Goal: Task Accomplishment & Management: Complete application form

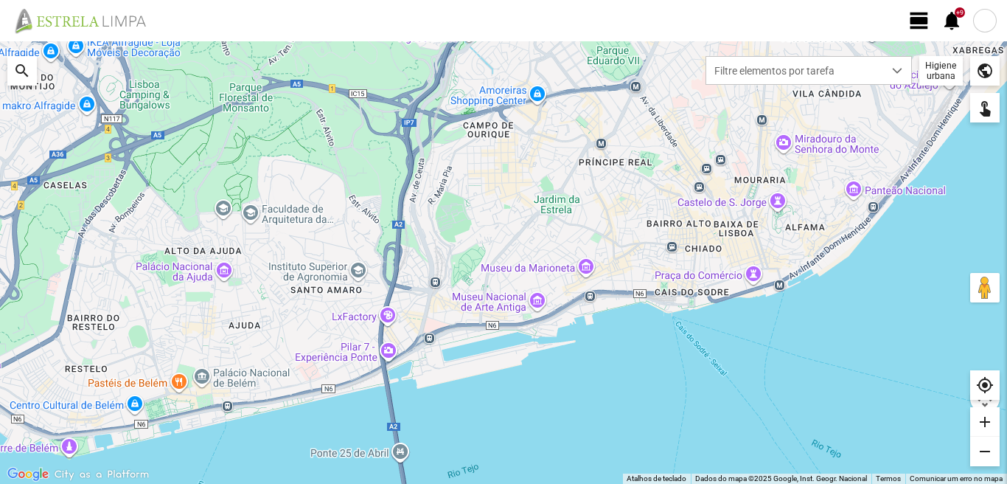
click at [917, 16] on span "view_day" at bounding box center [920, 21] width 22 height 22
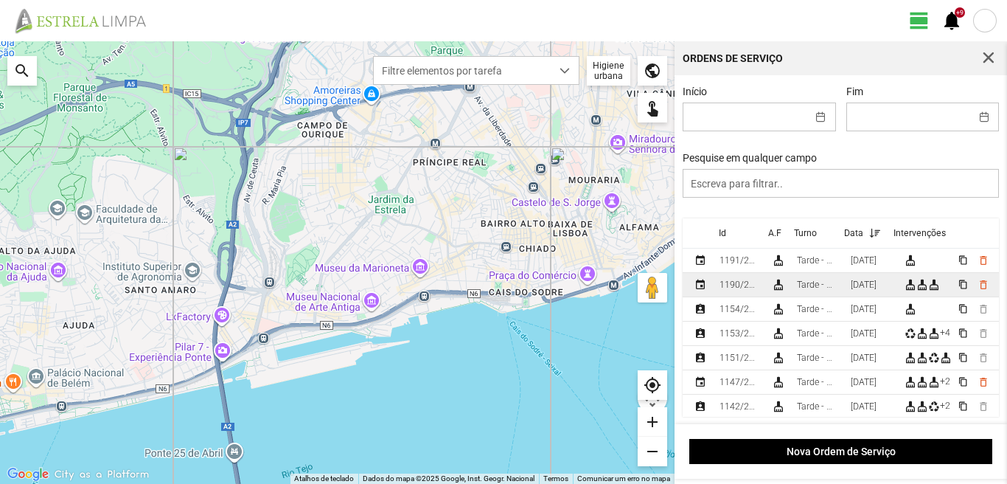
click at [877, 288] on div "[DATE]" at bounding box center [864, 284] width 26 height 10
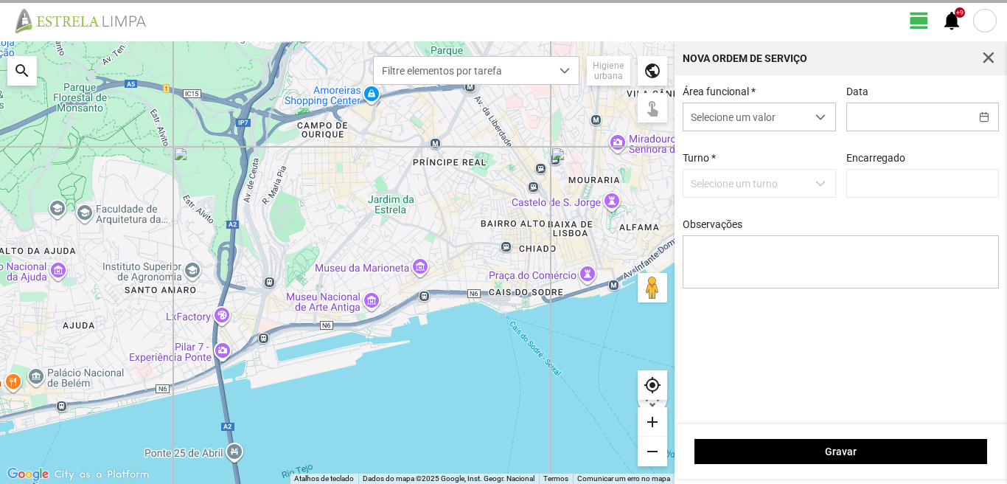
type input "[DATE]"
type textarea "[PERSON_NAME]. [PERSON_NAME]. [PERSON_NAME]: licença Umaro: não veio."
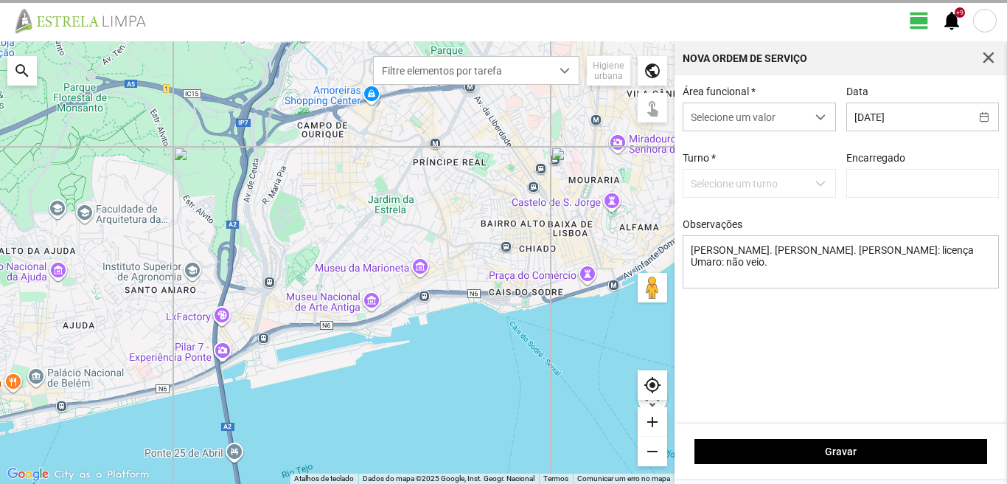
type input "[PERSON_NAME]"
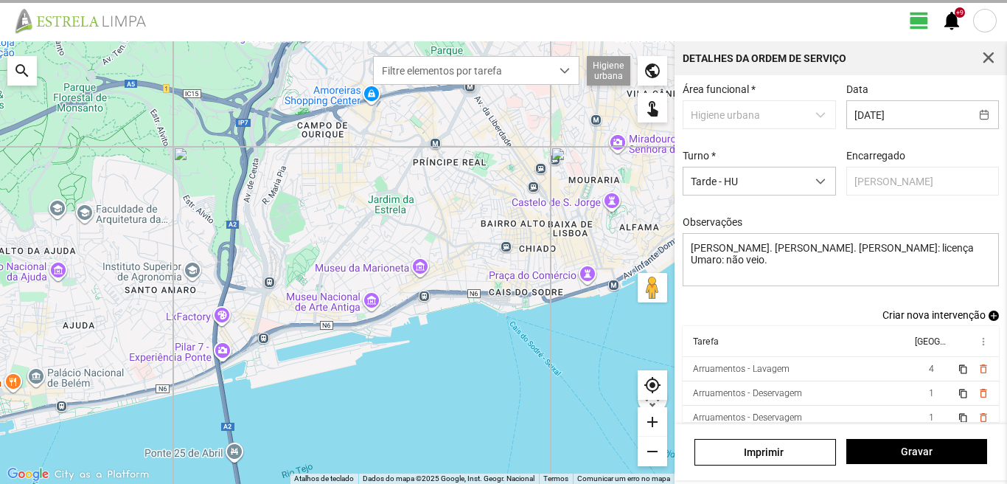
scroll to position [80, 0]
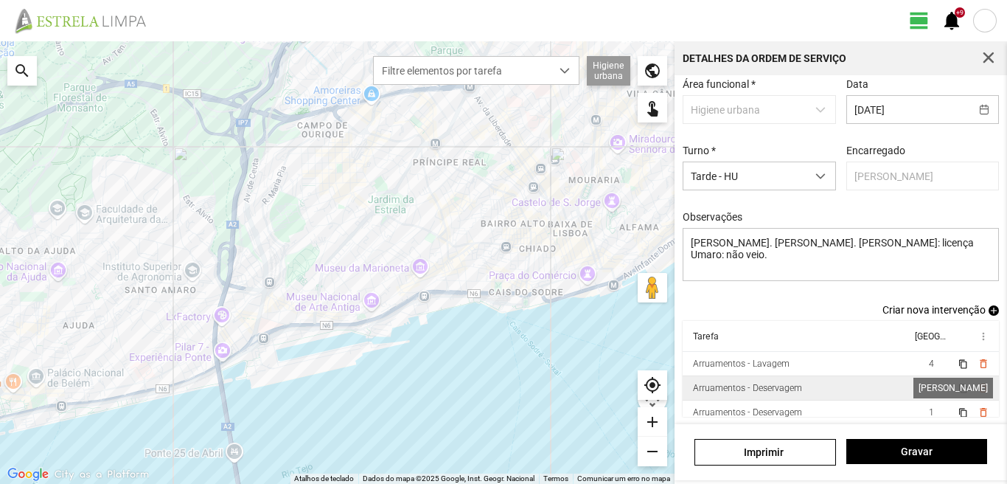
click at [929, 386] on span "1" at bounding box center [931, 388] width 5 height 10
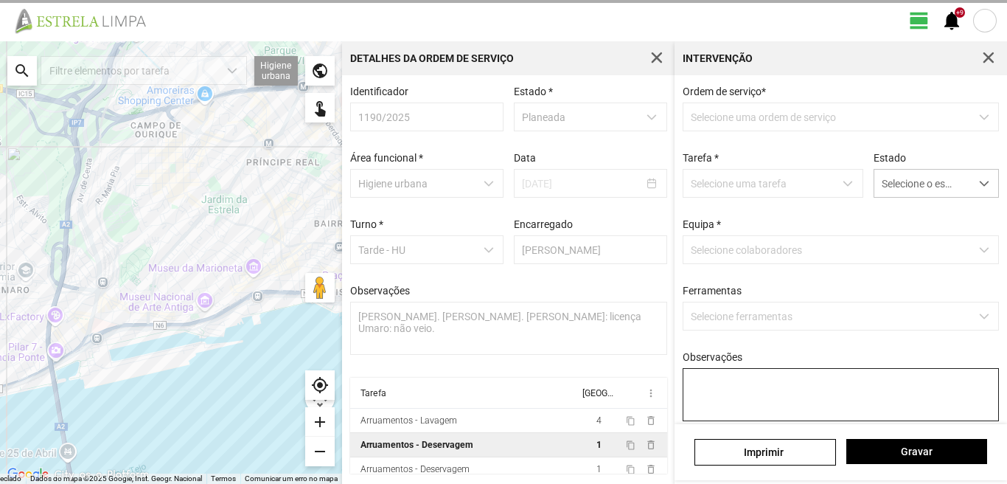
scroll to position [3, 0]
type textarea "[PERSON_NAME]"
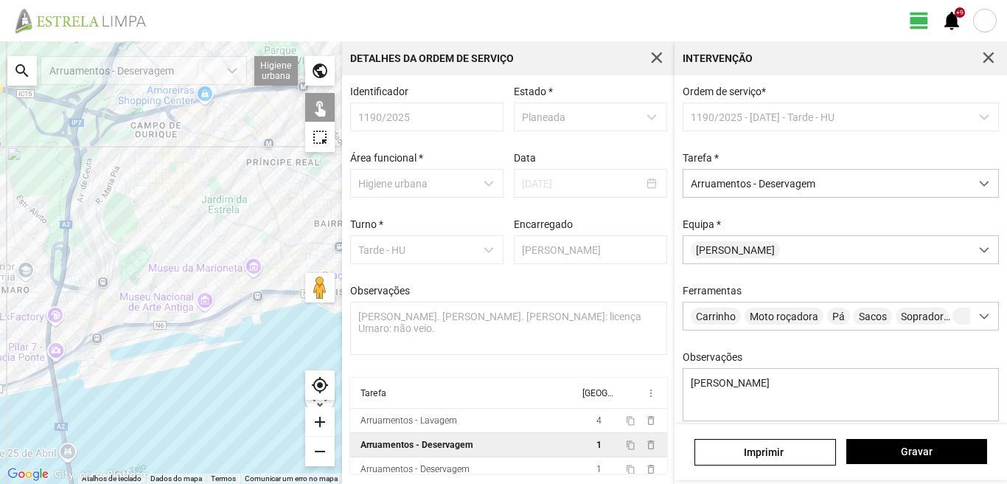
click at [16, 68] on div "search" at bounding box center [21, 70] width 29 height 29
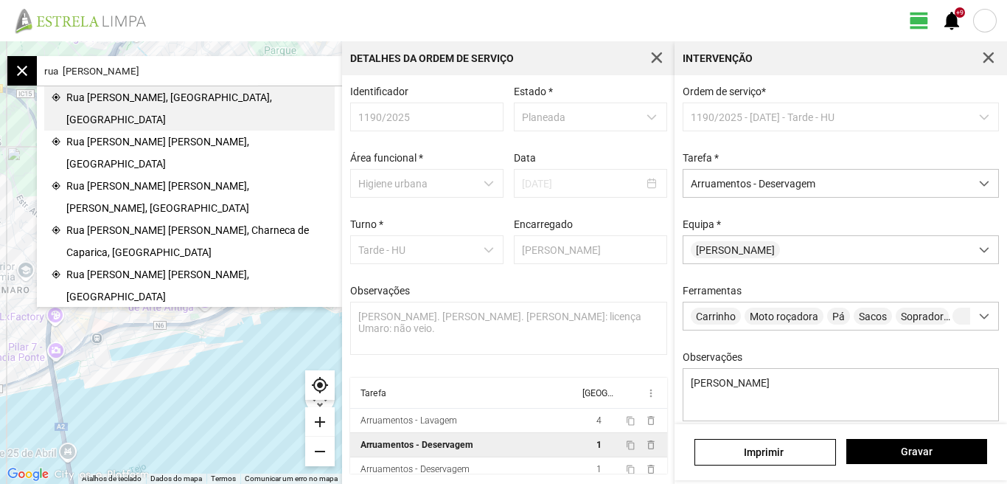
click at [125, 101] on span "Rua [PERSON_NAME], [GEOGRAPHIC_DATA], [GEOGRAPHIC_DATA]" at bounding box center [196, 108] width 261 height 44
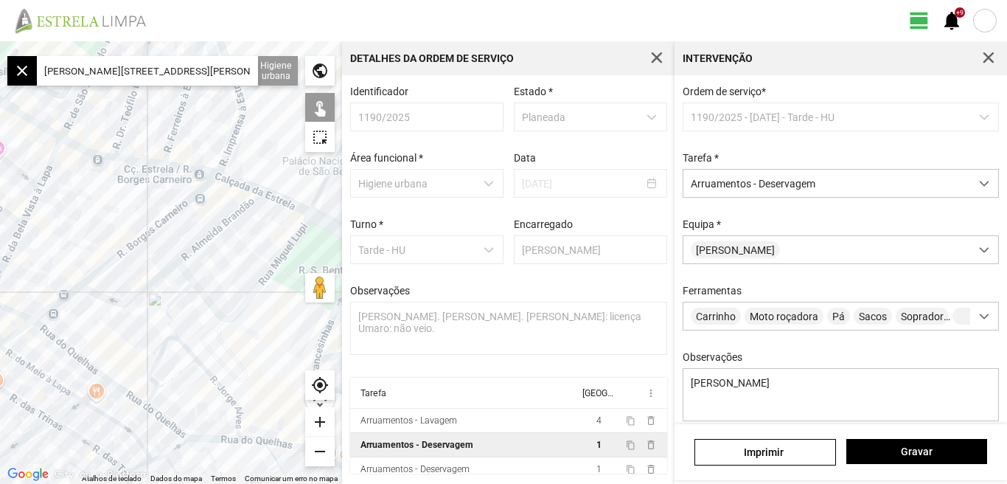
click at [55, 244] on div at bounding box center [171, 262] width 342 height 442
click at [242, 72] on input "[PERSON_NAME][STREET_ADDRESS][PERSON_NAME]" at bounding box center [147, 70] width 221 height 29
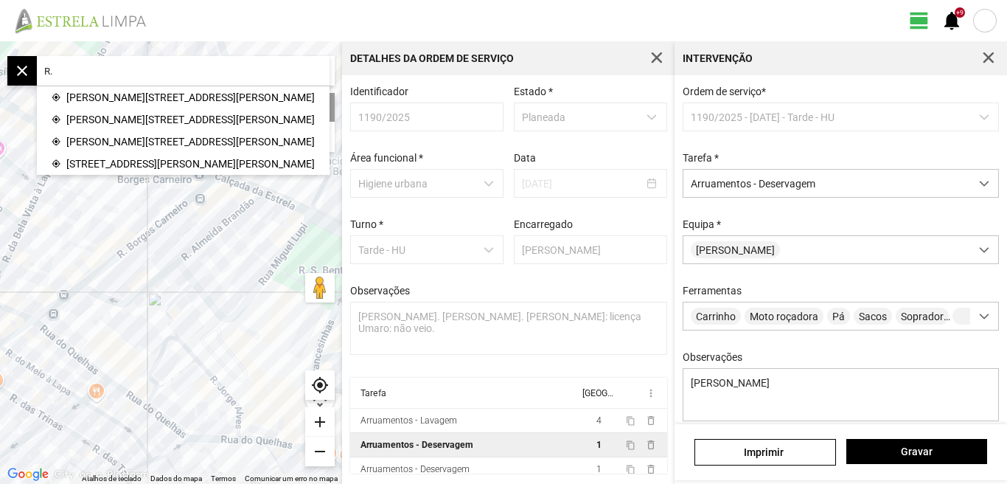
type input "R"
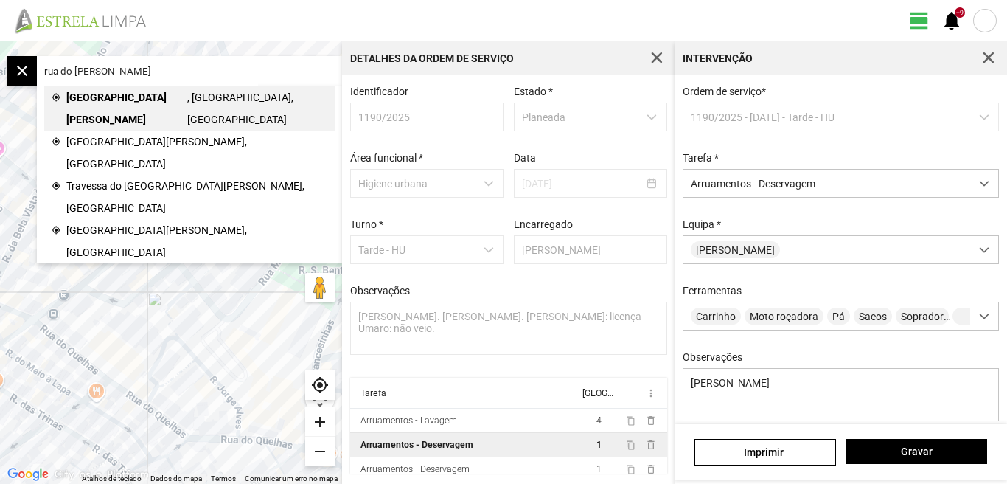
click at [122, 93] on span "[GEOGRAPHIC_DATA][PERSON_NAME]" at bounding box center [126, 108] width 121 height 44
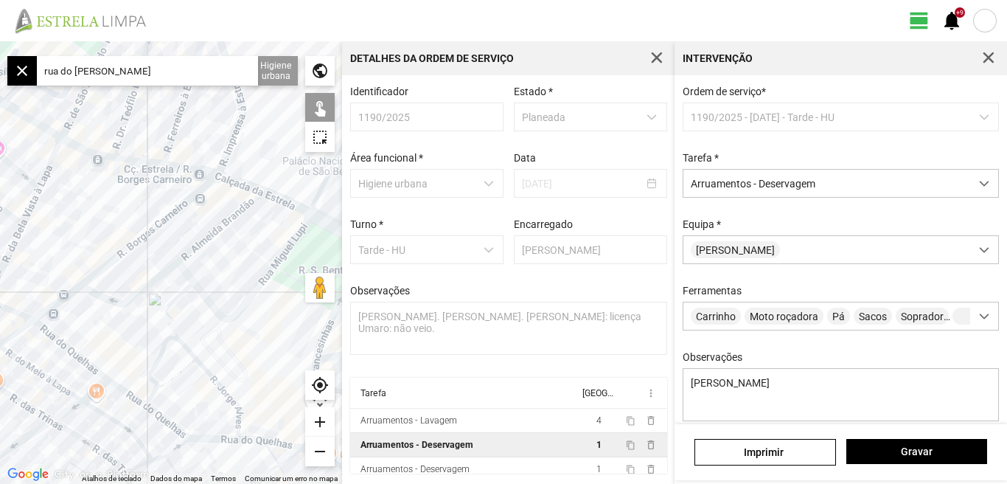
type input "[STREET_ADDRESS][PERSON_NAME]"
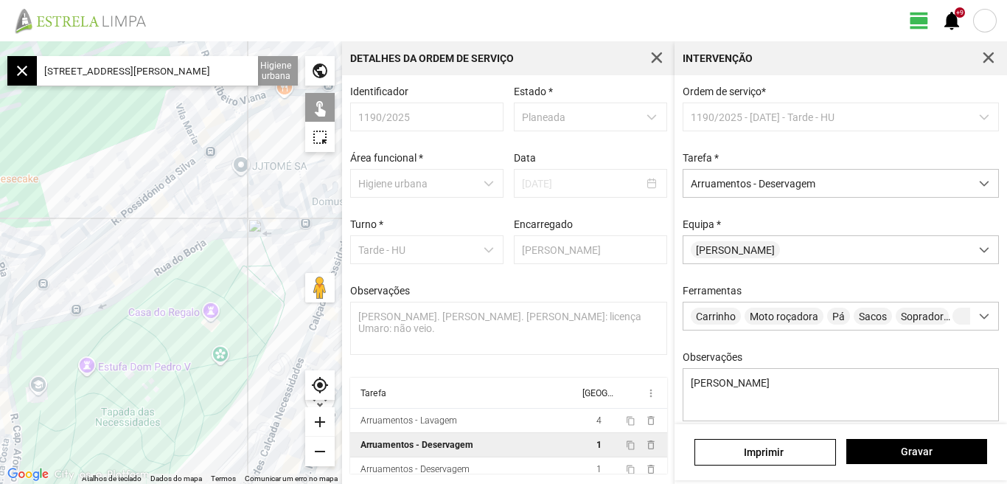
click at [213, 200] on div at bounding box center [171, 262] width 342 height 442
click at [246, 224] on div at bounding box center [171, 262] width 342 height 442
click at [235, 235] on div at bounding box center [171, 262] width 342 height 442
click at [282, 229] on div at bounding box center [171, 262] width 342 height 442
click at [316, 422] on div "add" at bounding box center [319, 421] width 29 height 29
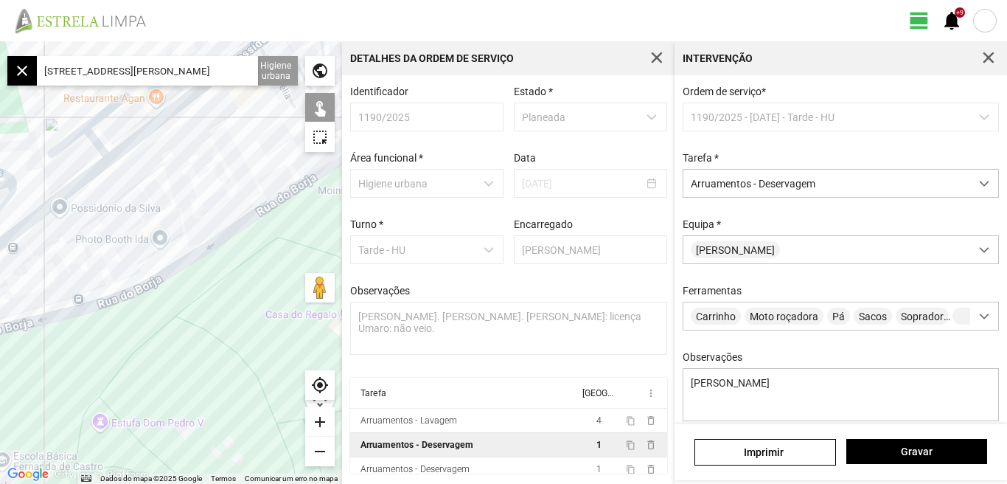
drag, startPoint x: 253, startPoint y: 274, endPoint x: 347, endPoint y: 223, distance: 106.9
click at [347, 223] on div "← Mover para a esquerda → Mover para a direita ↑ Mover para cima ↓ Mover para b…" at bounding box center [503, 262] width 1007 height 442
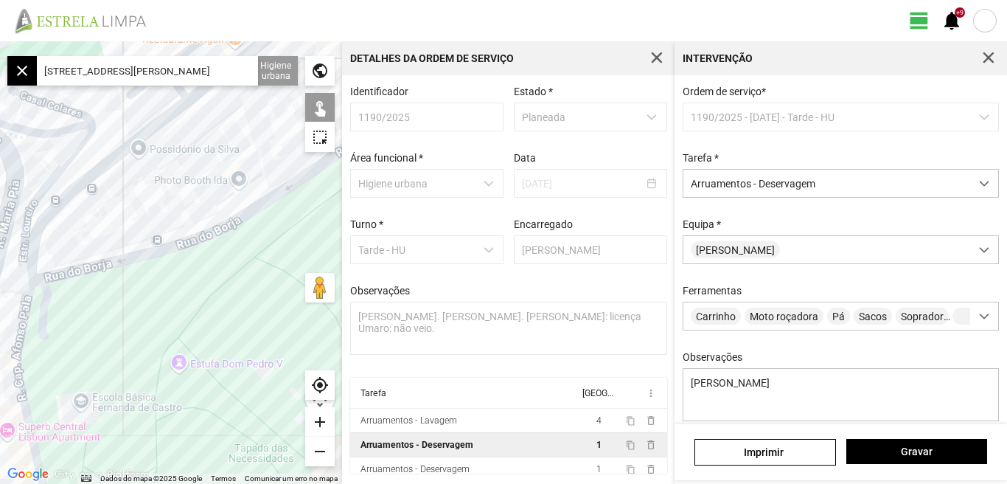
drag, startPoint x: 274, startPoint y: 256, endPoint x: 327, endPoint y: 213, distance: 68.2
click at [327, 213] on div at bounding box center [171, 262] width 342 height 442
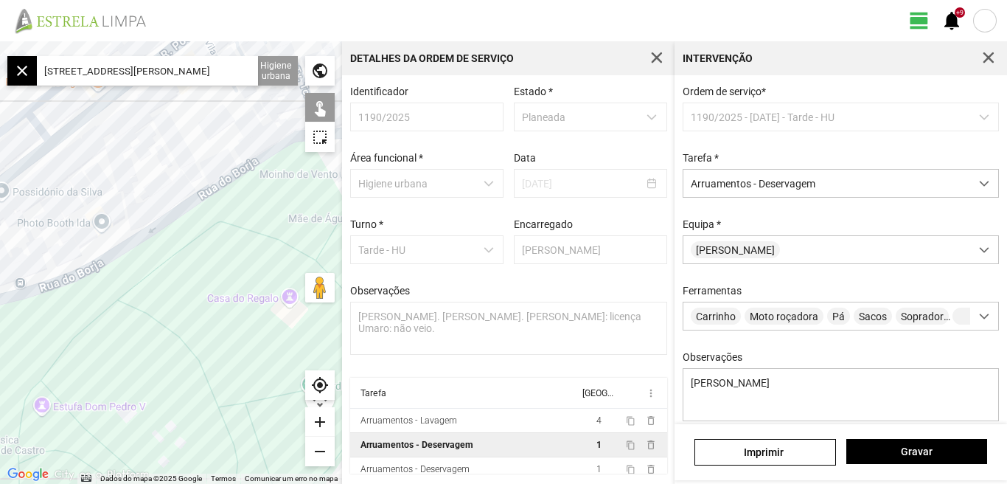
drag, startPoint x: 260, startPoint y: 265, endPoint x: 103, endPoint y: 324, distance: 168.2
click at [103, 324] on div at bounding box center [171, 262] width 342 height 442
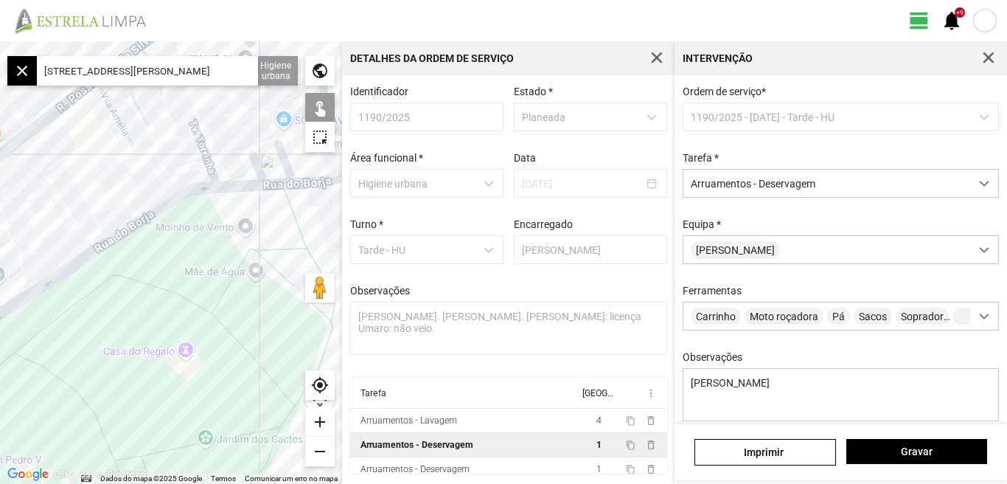
drag, startPoint x: 111, startPoint y: 288, endPoint x: 85, endPoint y: 299, distance: 28.1
click at [85, 299] on div at bounding box center [171, 262] width 342 height 442
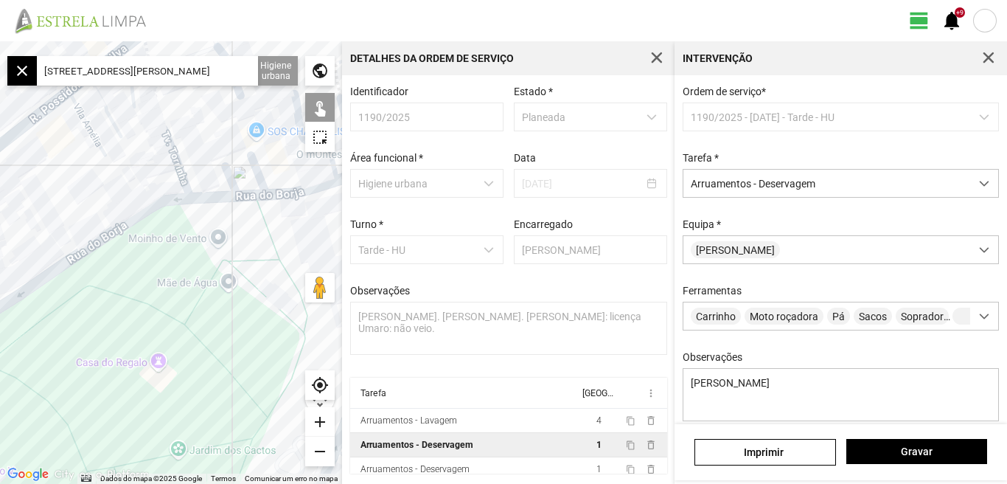
click at [177, 201] on div at bounding box center [171, 262] width 342 height 442
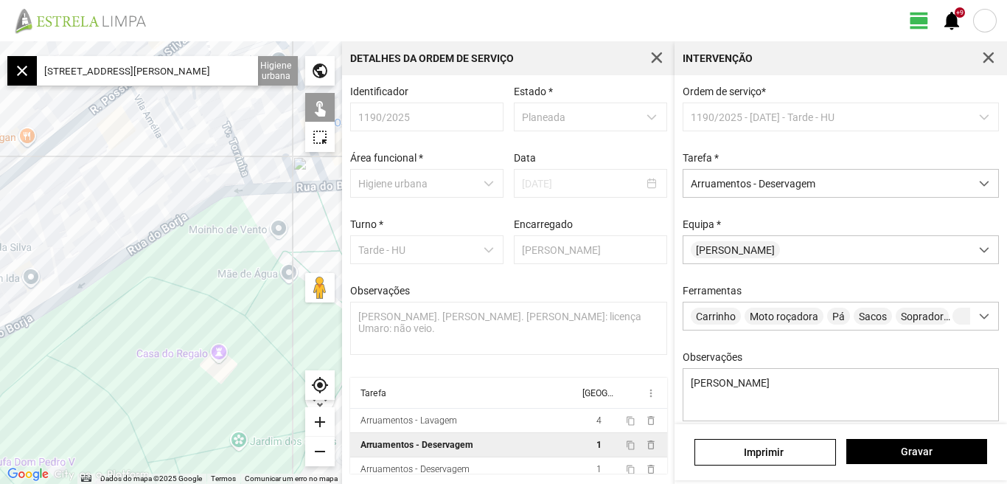
click at [243, 247] on div at bounding box center [171, 262] width 342 height 442
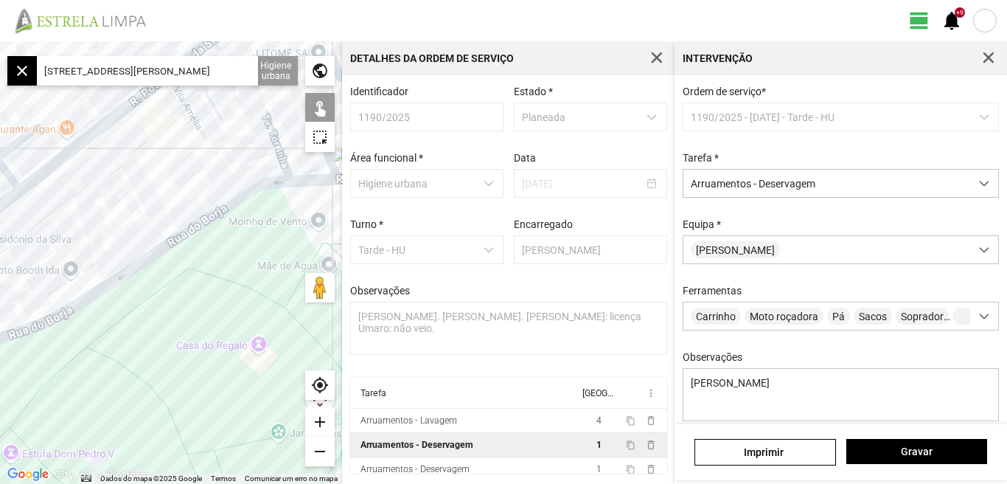
drag, startPoint x: 194, startPoint y: 267, endPoint x: 255, endPoint y: 250, distance: 63.5
click at [255, 250] on div at bounding box center [171, 262] width 342 height 442
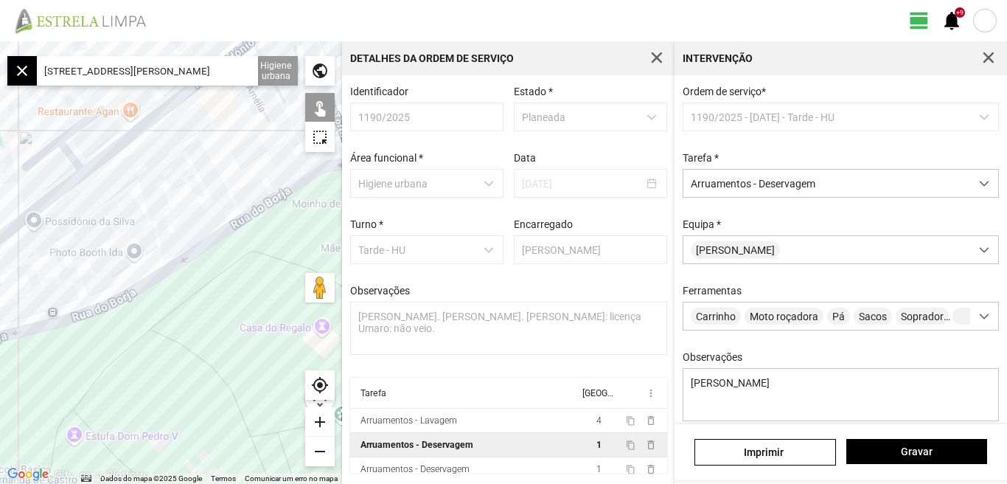
click at [221, 234] on div at bounding box center [171, 262] width 342 height 442
drag, startPoint x: 238, startPoint y: 256, endPoint x: 136, endPoint y: 273, distance: 103.9
click at [180, 265] on div at bounding box center [171, 262] width 342 height 442
drag, startPoint x: 136, startPoint y: 273, endPoint x: 102, endPoint y: 280, distance: 34.7
click at [111, 279] on div at bounding box center [171, 262] width 342 height 442
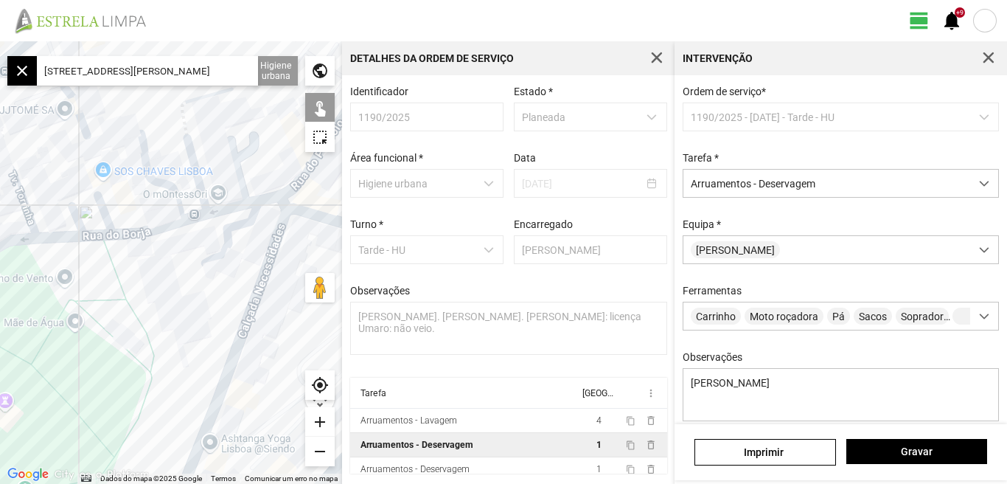
drag, startPoint x: 176, startPoint y: 278, endPoint x: 147, endPoint y: 288, distance: 31.0
click at [152, 288] on div at bounding box center [171, 262] width 342 height 442
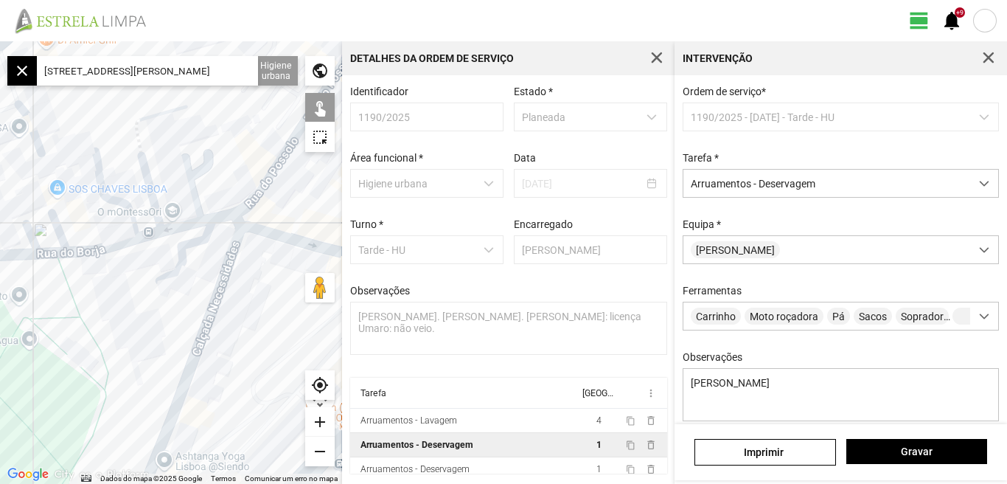
click at [194, 223] on div at bounding box center [171, 262] width 342 height 442
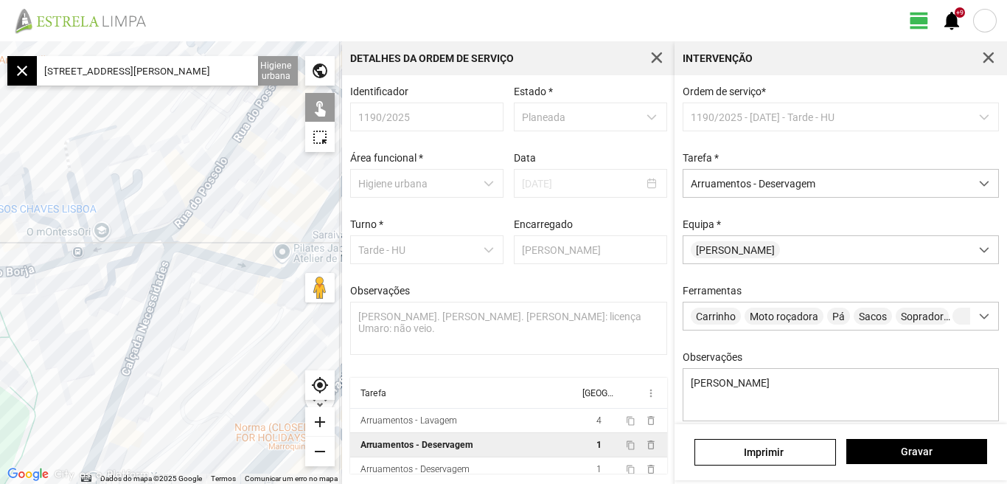
drag, startPoint x: 167, startPoint y: 282, endPoint x: 111, endPoint y: 302, distance: 58.5
click at [111, 302] on div at bounding box center [171, 262] width 342 height 442
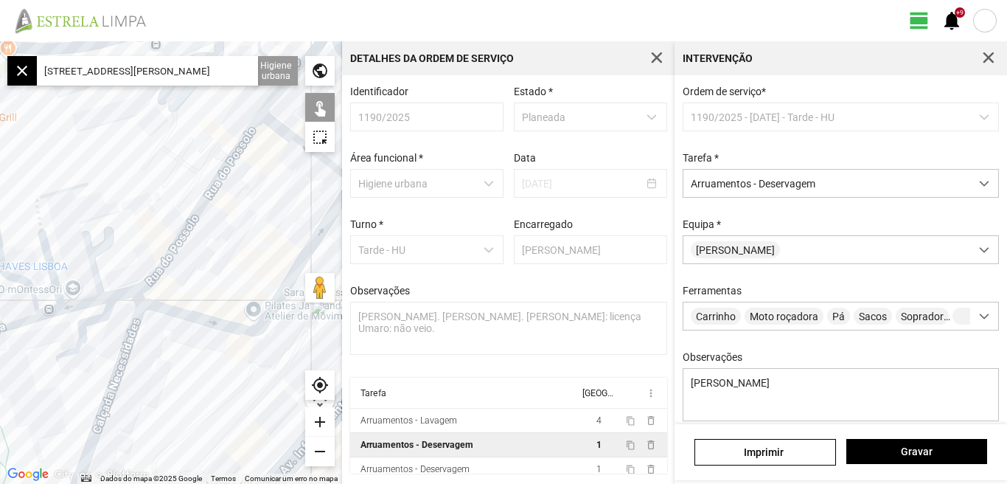
drag, startPoint x: 228, startPoint y: 190, endPoint x: 199, endPoint y: 248, distance: 64.3
click at [199, 248] on div at bounding box center [171, 262] width 342 height 442
click at [116, 295] on div at bounding box center [171, 262] width 342 height 442
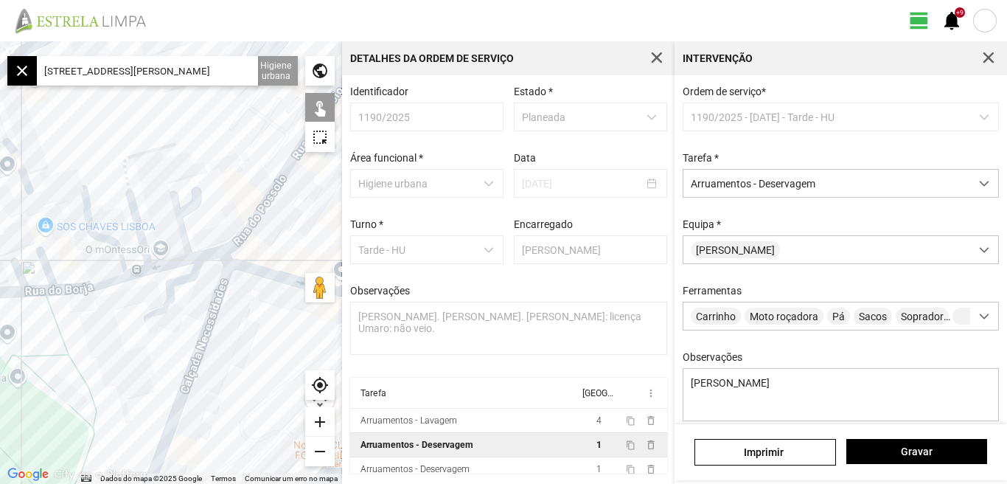
drag, startPoint x: 114, startPoint y: 333, endPoint x: 187, endPoint y: 303, distance: 78.3
click at [211, 293] on div at bounding box center [171, 262] width 342 height 442
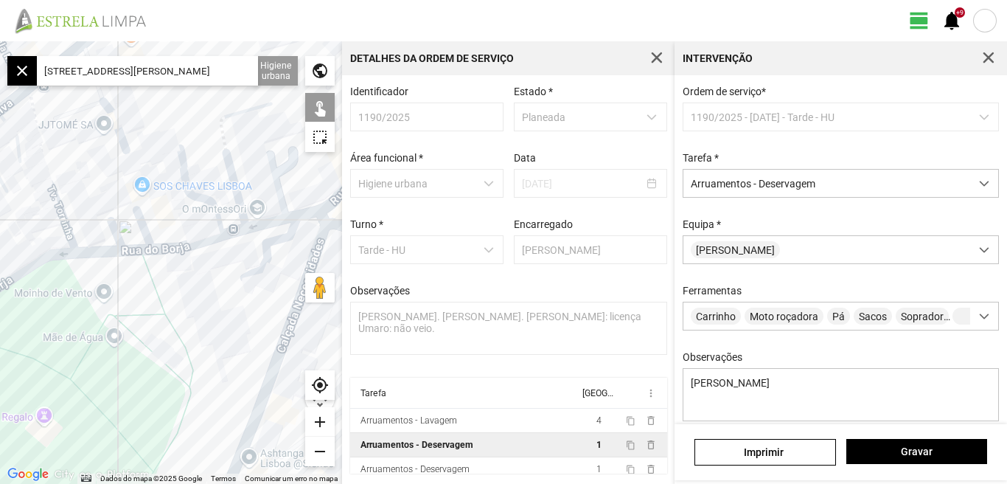
drag, startPoint x: 103, startPoint y: 331, endPoint x: 185, endPoint y: 308, distance: 85.2
click at [185, 308] on div at bounding box center [171, 262] width 342 height 442
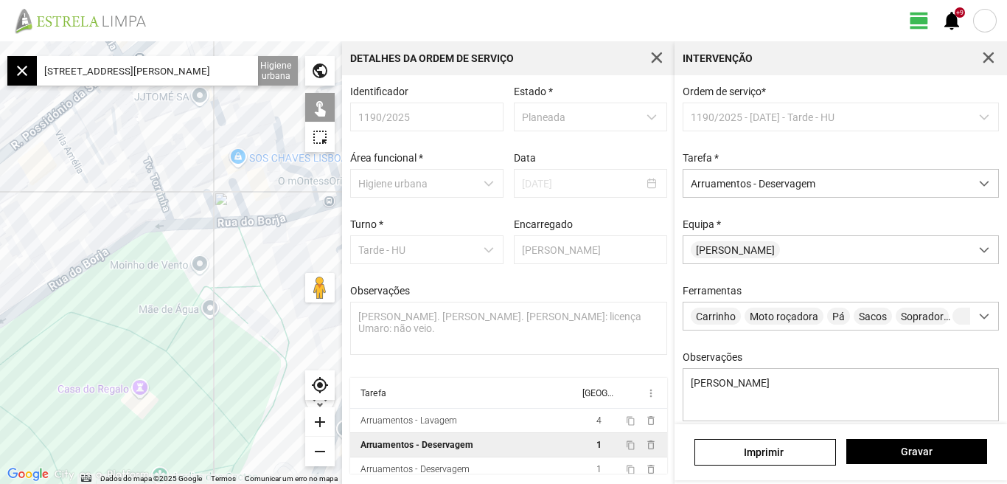
click at [120, 242] on div at bounding box center [171, 262] width 342 height 442
drag, startPoint x: 235, startPoint y: 296, endPoint x: 103, endPoint y: 334, distance: 137.5
click at [103, 334] on div at bounding box center [171, 262] width 342 height 442
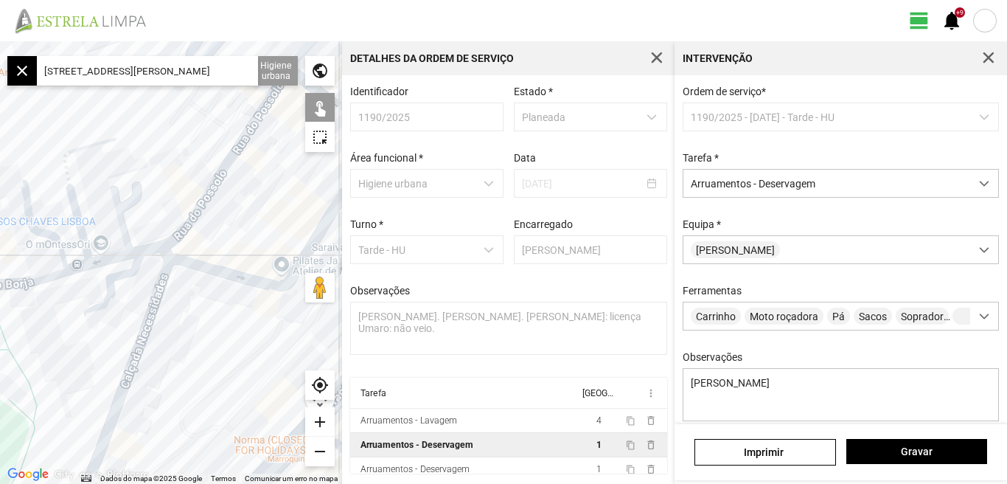
click at [323, 423] on div "add" at bounding box center [319, 421] width 29 height 29
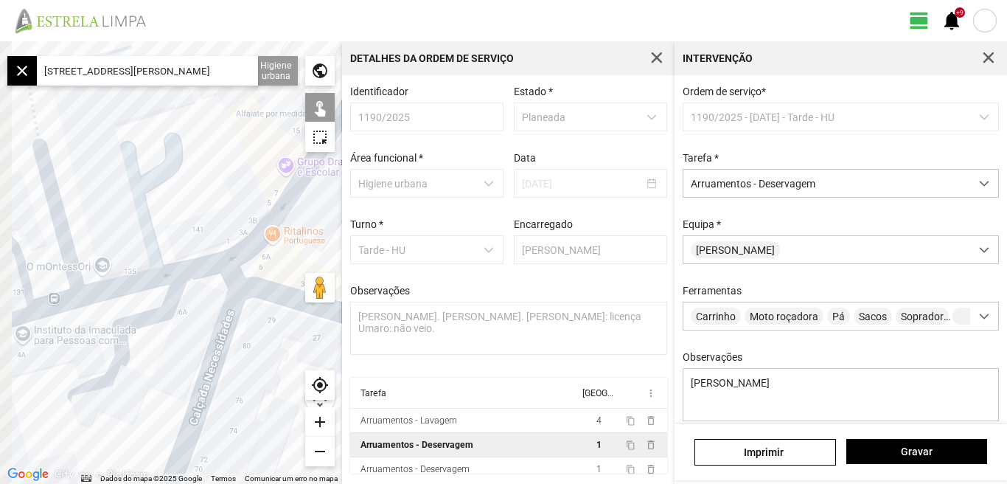
drag, startPoint x: 94, startPoint y: 174, endPoint x: 149, endPoint y: 212, distance: 67.3
click at [178, 213] on div at bounding box center [171, 262] width 342 height 442
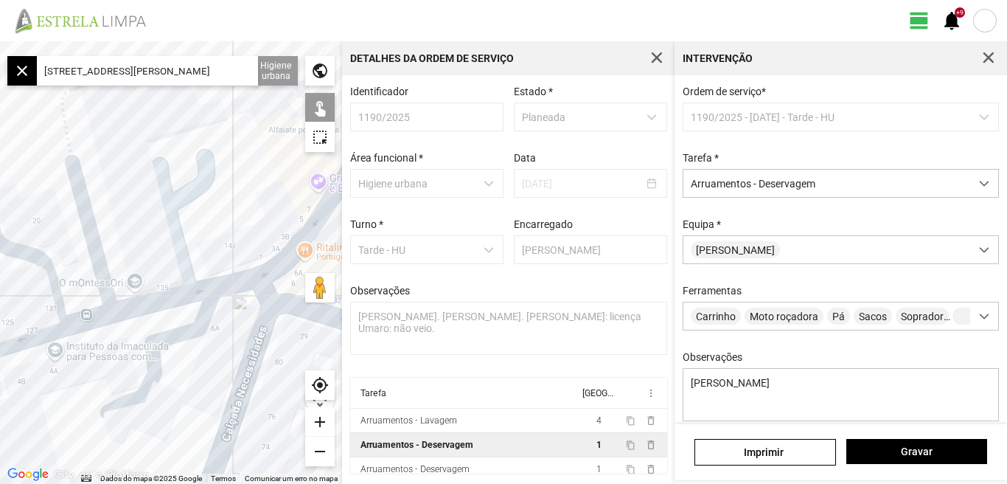
drag, startPoint x: 126, startPoint y: 204, endPoint x: 178, endPoint y: 274, distance: 86.9
click at [178, 274] on div at bounding box center [171, 262] width 342 height 442
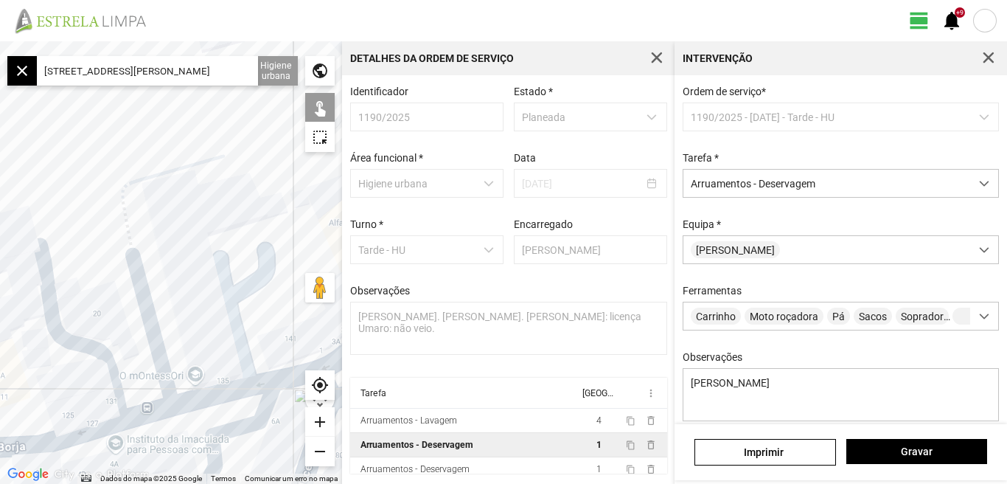
click at [133, 260] on div at bounding box center [171, 262] width 342 height 442
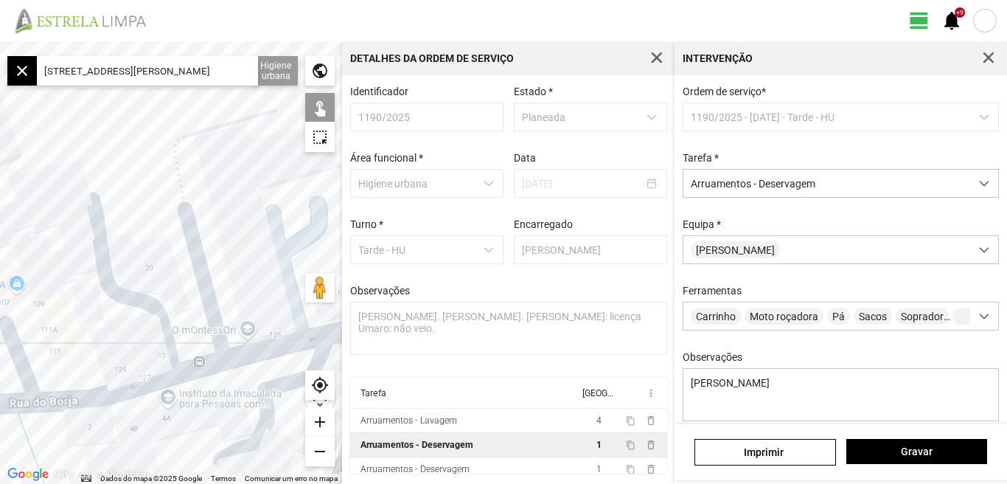
drag, startPoint x: 210, startPoint y: 252, endPoint x: 268, endPoint y: 204, distance: 75.9
click at [268, 204] on div at bounding box center [171, 262] width 342 height 442
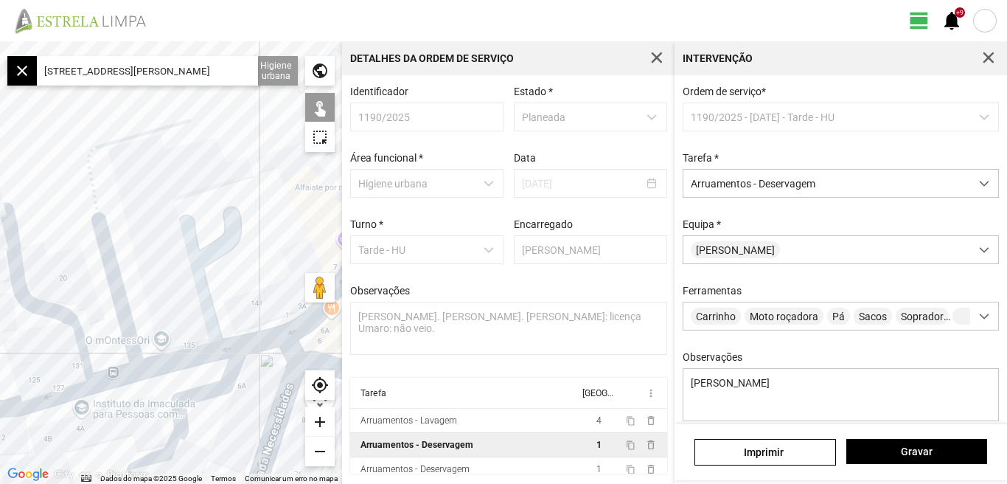
drag, startPoint x: 245, startPoint y: 224, endPoint x: 148, endPoint y: 237, distance: 97.5
click at [148, 237] on div at bounding box center [171, 262] width 342 height 442
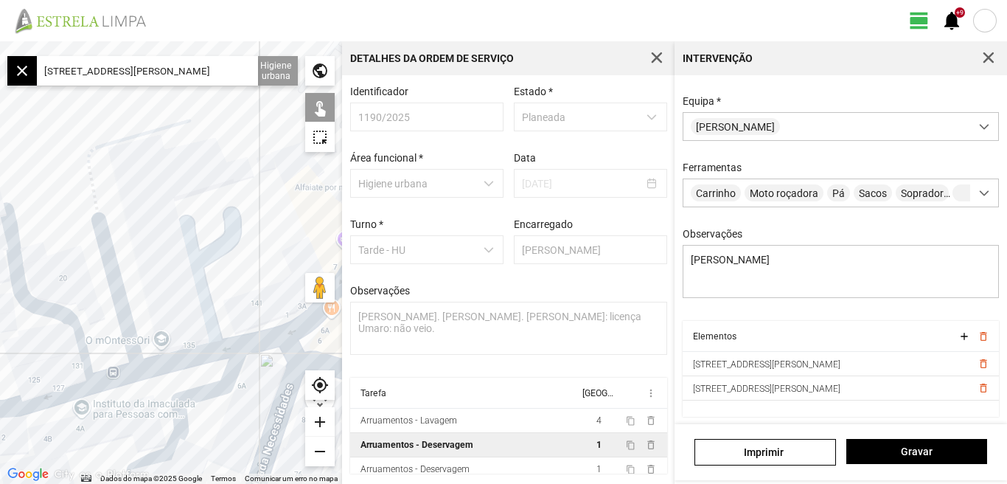
scroll to position [131, 0]
click at [905, 455] on span "Gravar" at bounding box center [916, 451] width 125 height 12
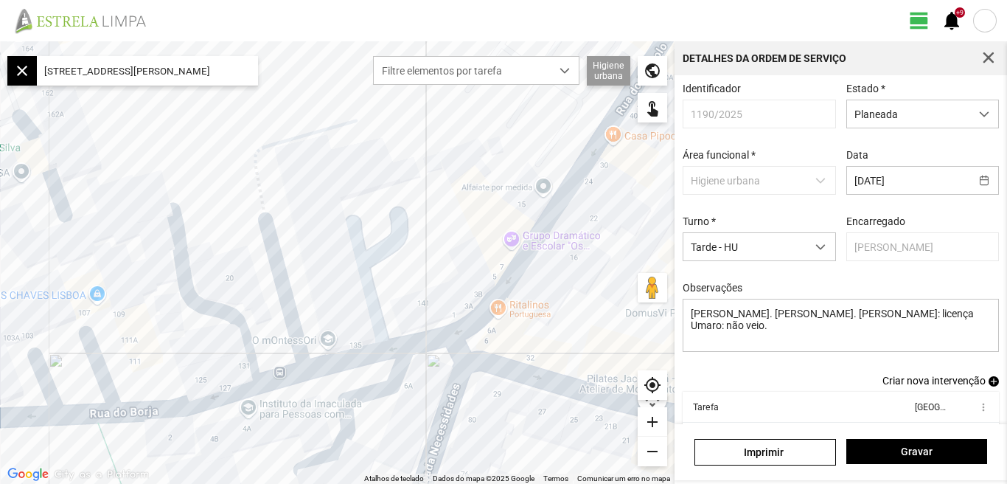
drag, startPoint x: 1007, startPoint y: 313, endPoint x: 1007, endPoint y: 434, distance: 120.9
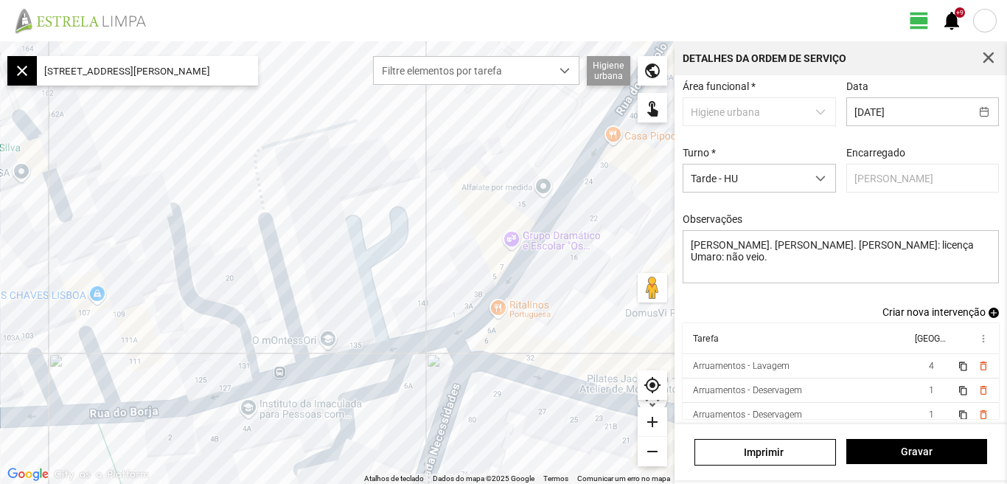
scroll to position [8, 0]
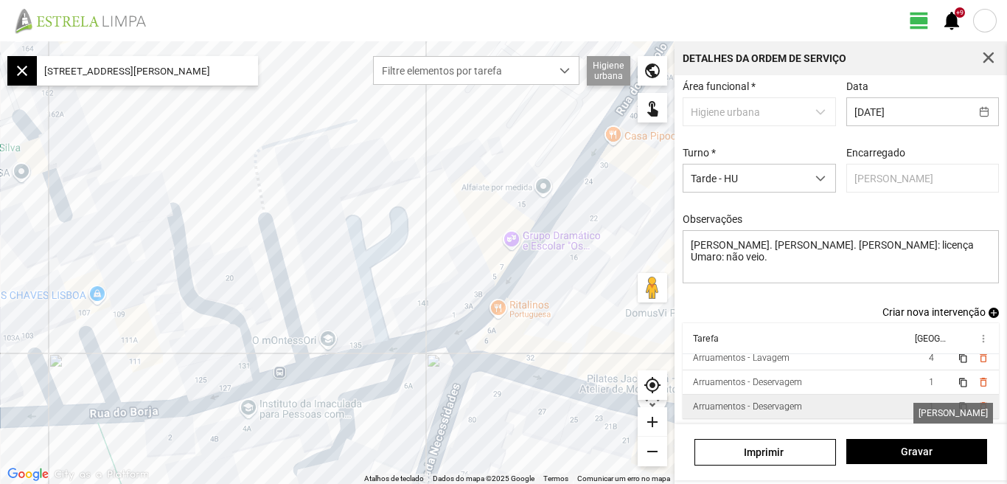
click at [929, 412] on span "1" at bounding box center [931, 406] width 5 height 10
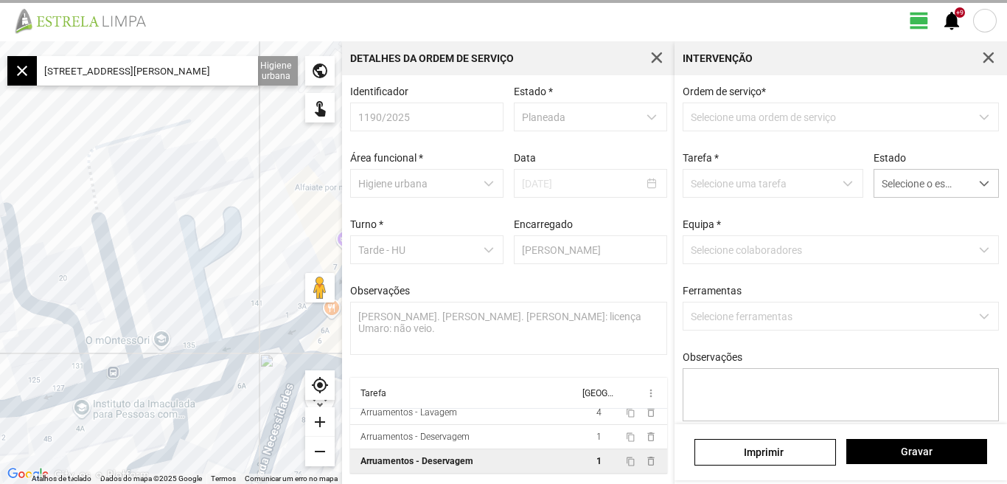
type textarea "[PERSON_NAME]"
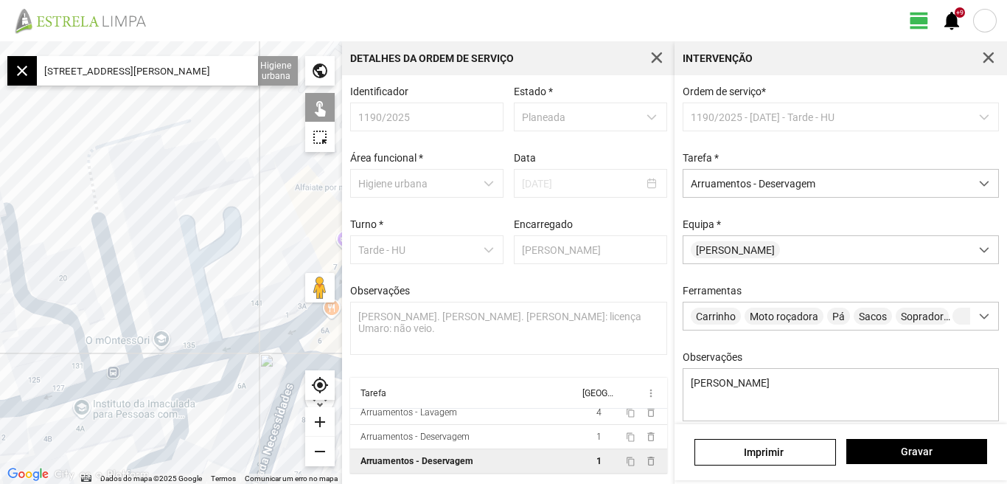
click at [211, 78] on input "[STREET_ADDRESS][PERSON_NAME]" at bounding box center [147, 70] width 221 height 29
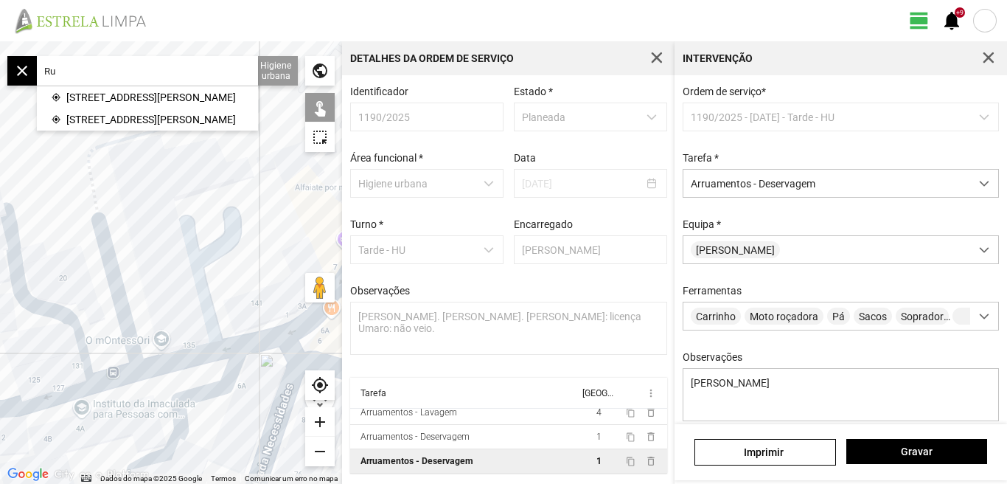
type input "R"
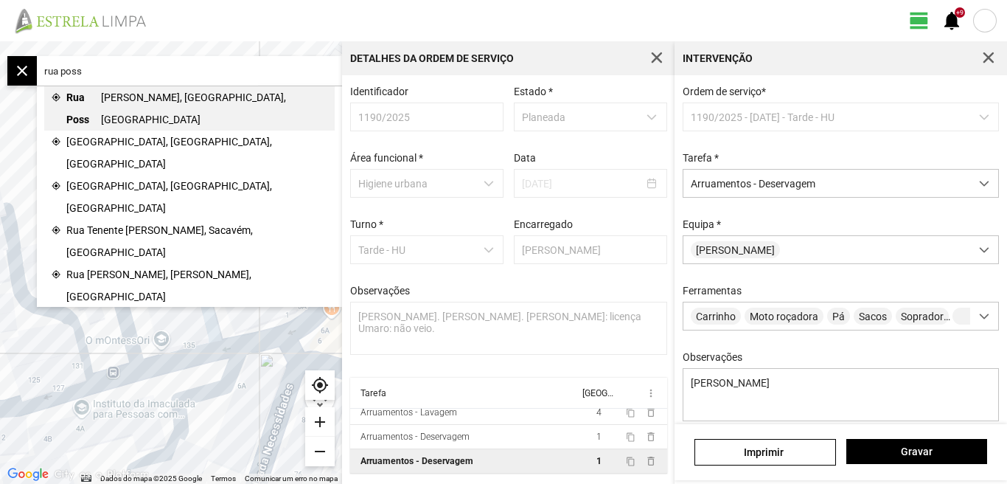
click at [131, 96] on span "[PERSON_NAME], [GEOGRAPHIC_DATA], [GEOGRAPHIC_DATA]" at bounding box center [214, 108] width 227 height 44
type input "[STREET_ADDRESS][PERSON_NAME]"
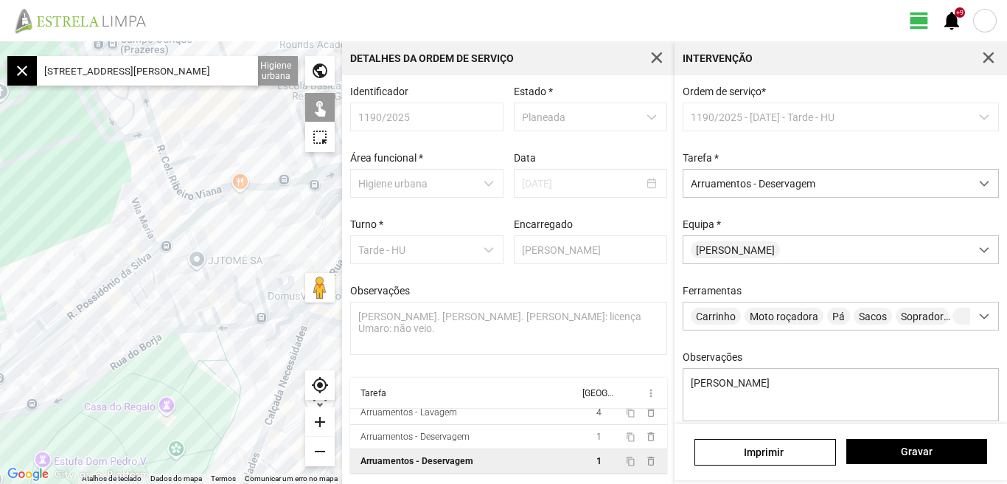
drag, startPoint x: 208, startPoint y: 237, endPoint x: 290, endPoint y: 193, distance: 93.1
click at [290, 193] on div at bounding box center [171, 262] width 342 height 442
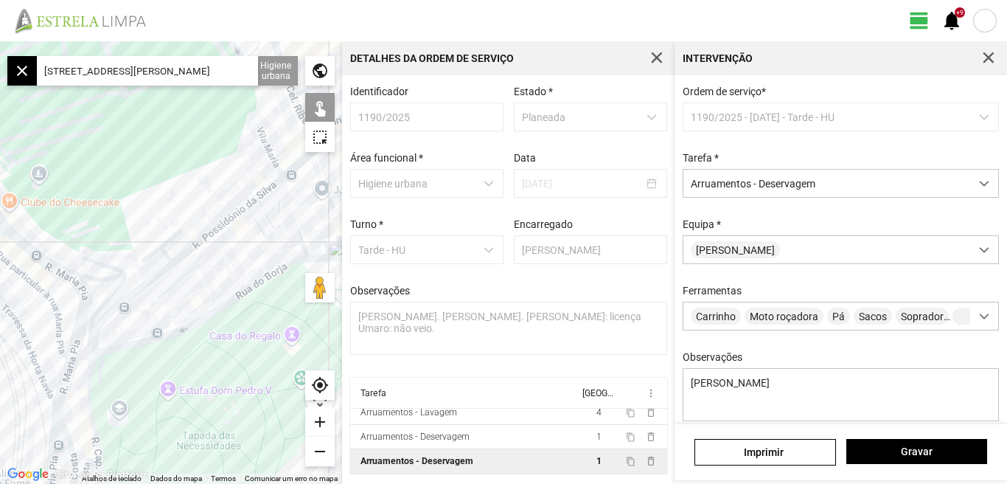
drag, startPoint x: 205, startPoint y: 274, endPoint x: 164, endPoint y: 294, distance: 45.5
click at [164, 294] on div at bounding box center [171, 262] width 342 height 442
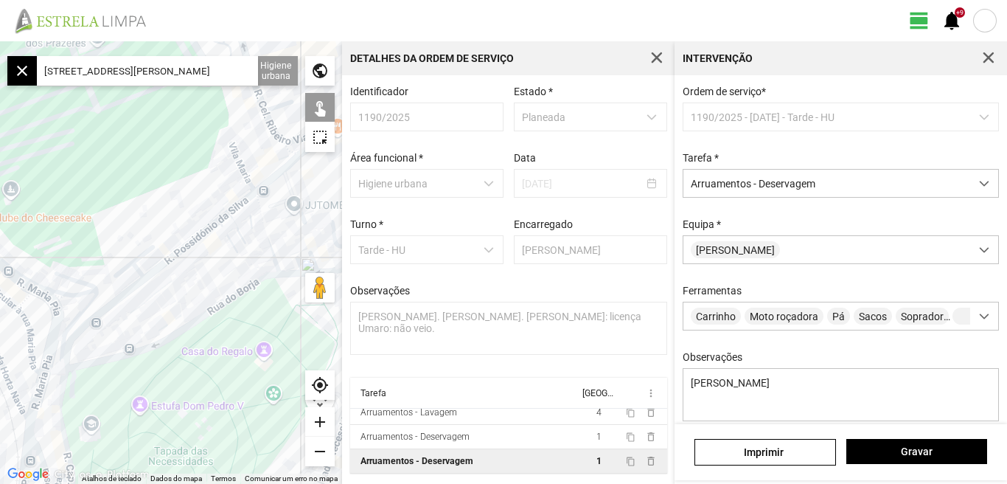
click at [117, 303] on div at bounding box center [171, 262] width 342 height 442
click at [136, 268] on div at bounding box center [171, 262] width 342 height 442
click at [149, 249] on div at bounding box center [171, 262] width 342 height 442
click at [168, 260] on div at bounding box center [171, 262] width 342 height 442
click at [153, 271] on div at bounding box center [171, 262] width 342 height 442
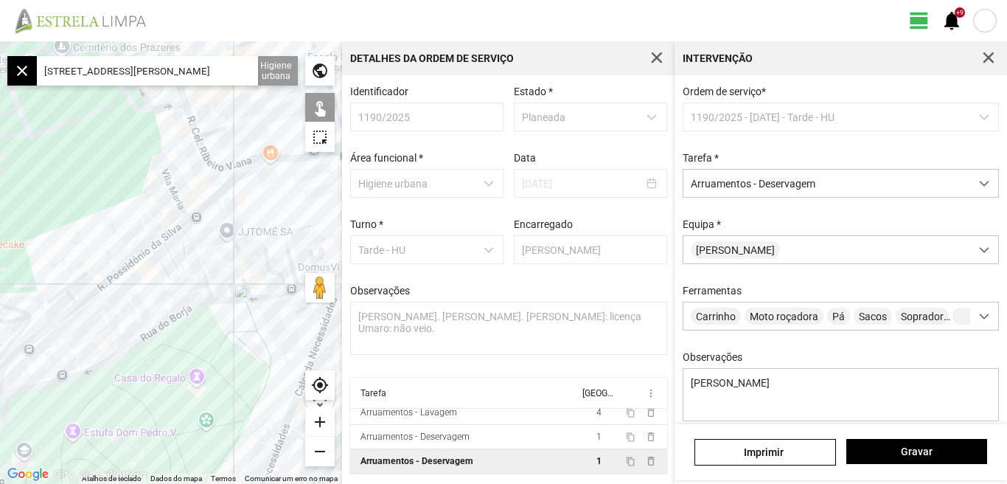
drag, startPoint x: 222, startPoint y: 263, endPoint x: 137, endPoint y: 294, distance: 90.3
click at [137, 294] on div at bounding box center [171, 262] width 342 height 442
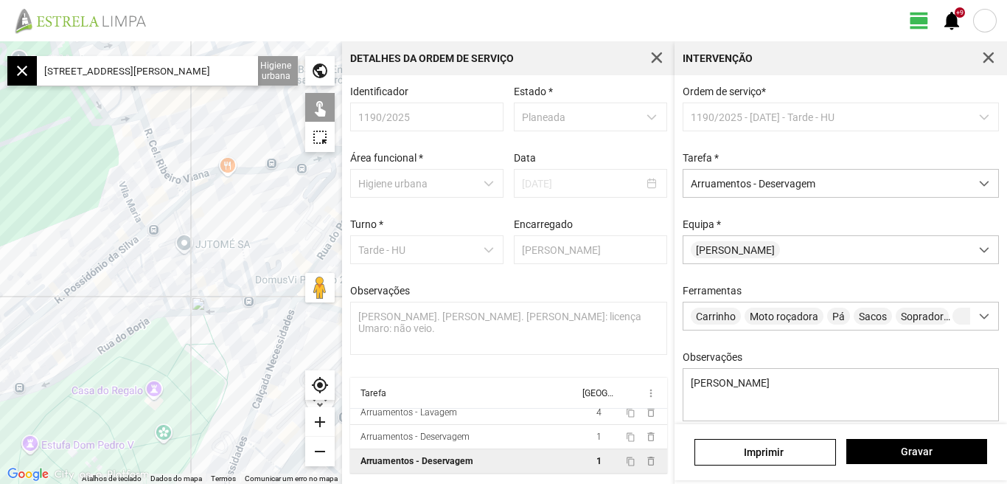
click at [128, 266] on div at bounding box center [171, 262] width 342 height 442
click at [139, 234] on div at bounding box center [171, 262] width 342 height 442
click at [321, 417] on div "add" at bounding box center [319, 421] width 29 height 29
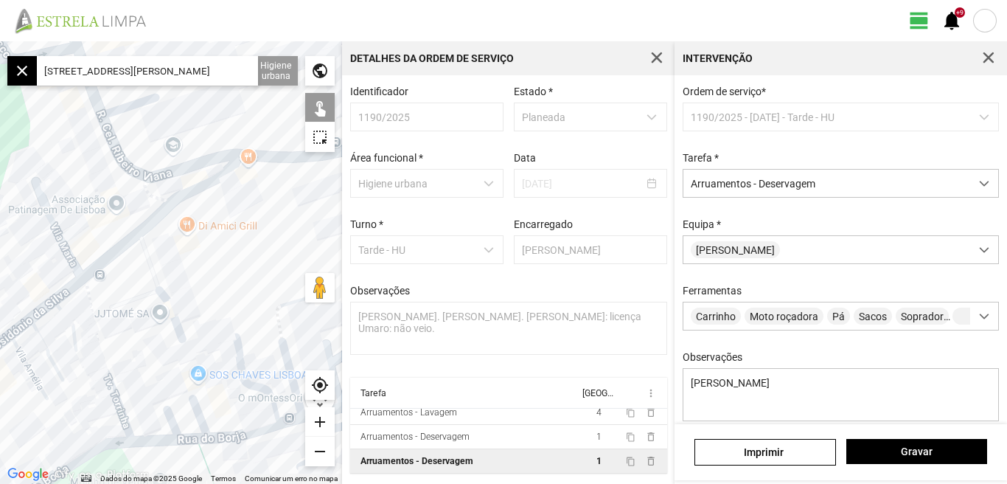
drag, startPoint x: 209, startPoint y: 172, endPoint x: 170, endPoint y: 237, distance: 75.4
click at [170, 237] on div at bounding box center [171, 262] width 342 height 442
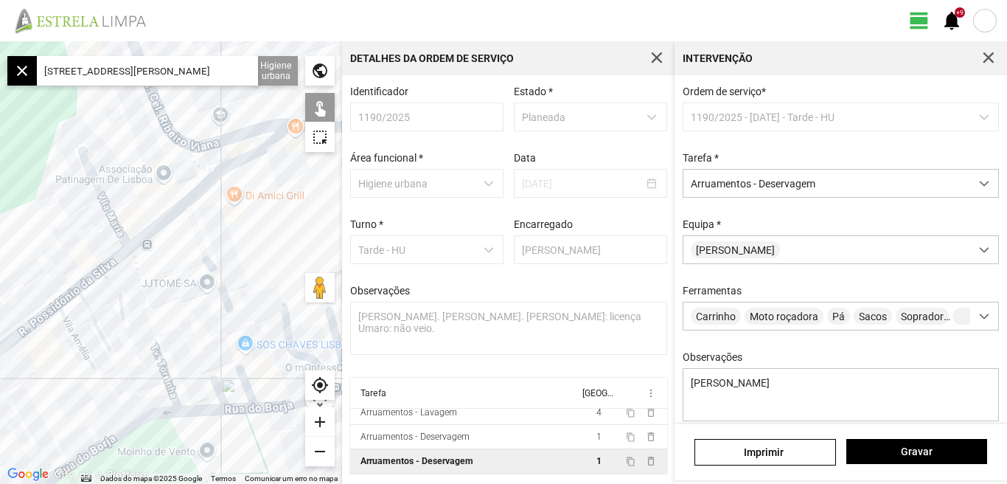
drag, startPoint x: 154, startPoint y: 270, endPoint x: 203, endPoint y: 237, distance: 58.5
click at [203, 237] on div at bounding box center [171, 262] width 342 height 442
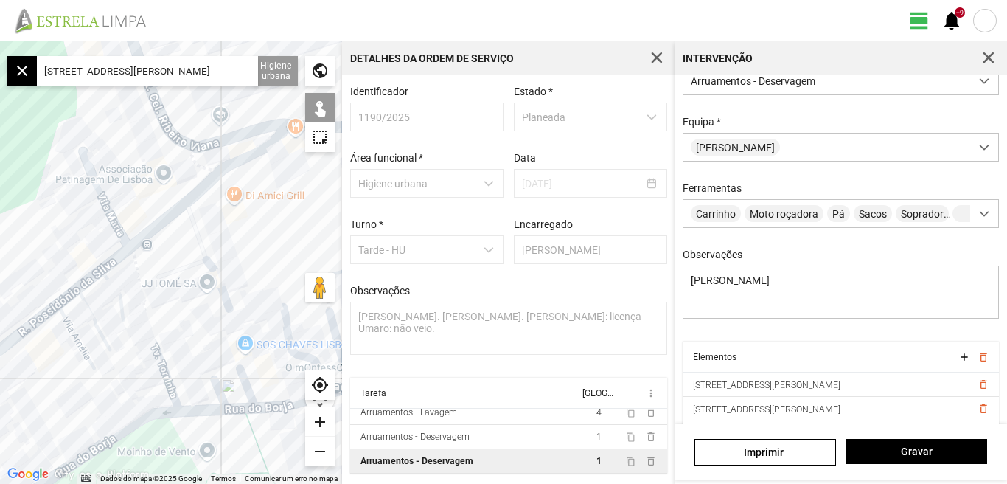
scroll to position [131, 0]
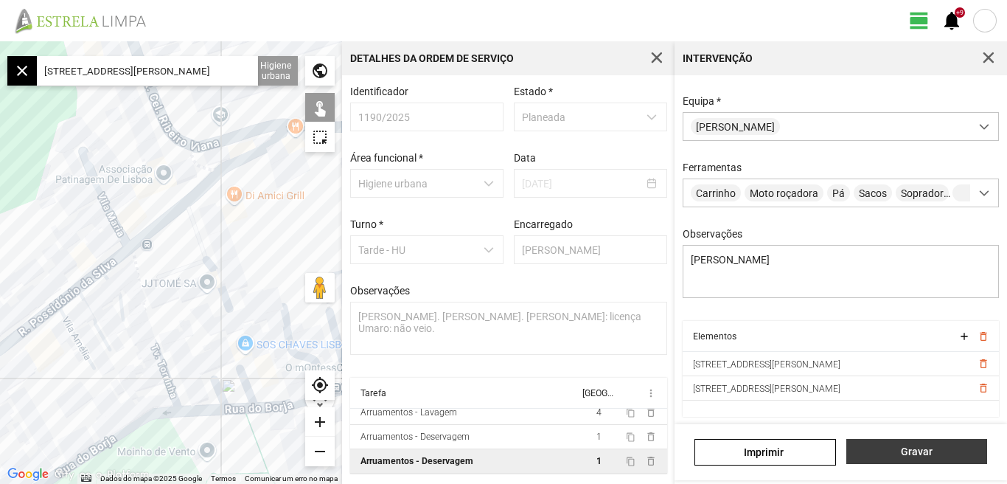
click at [918, 448] on span "Gravar" at bounding box center [916, 451] width 125 height 12
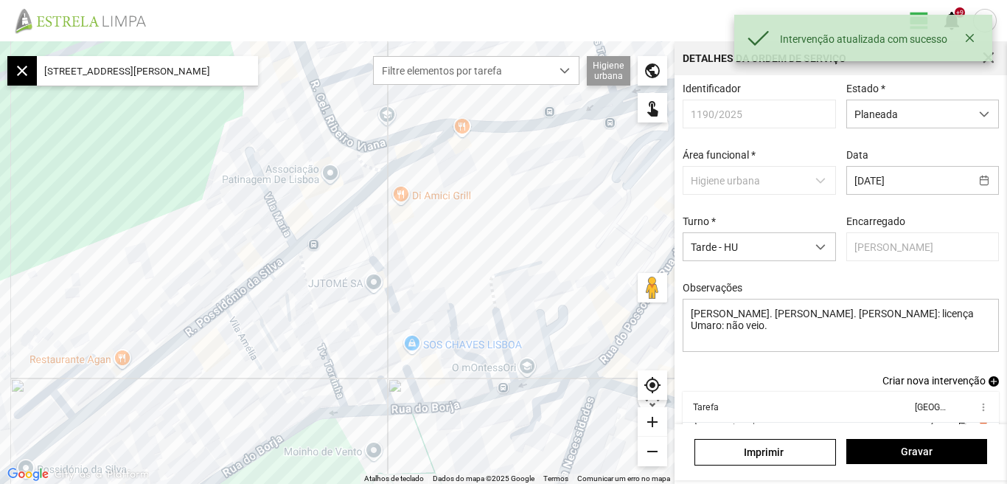
scroll to position [80, 0]
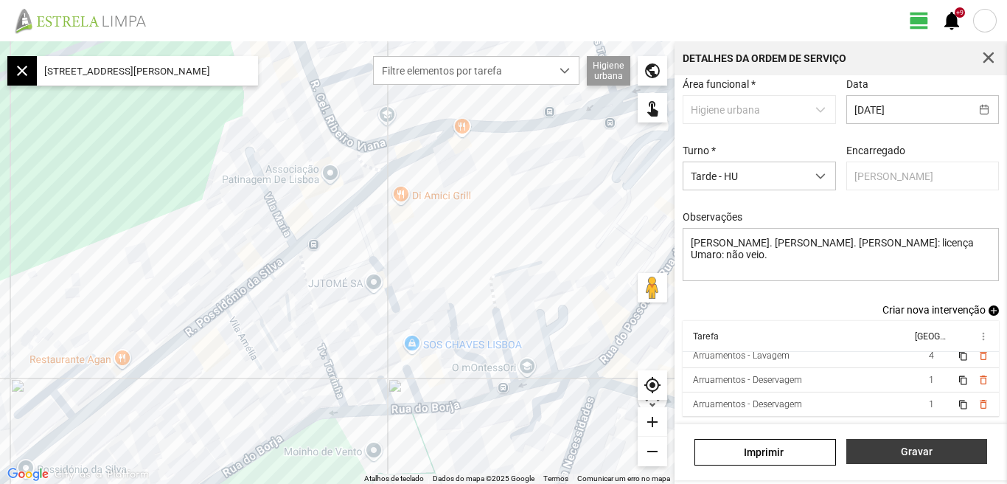
click at [920, 451] on span "Gravar" at bounding box center [916, 451] width 125 height 12
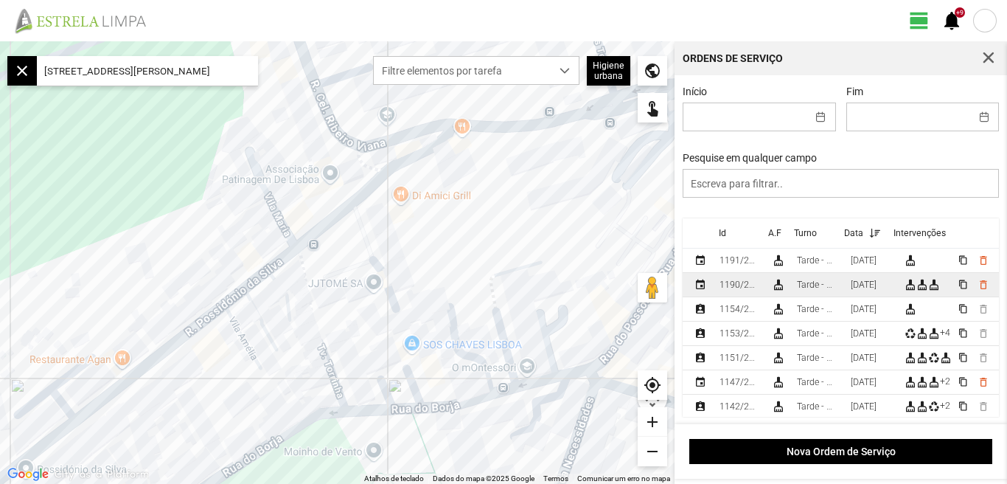
click at [877, 290] on div "[DATE]" at bounding box center [864, 284] width 26 height 10
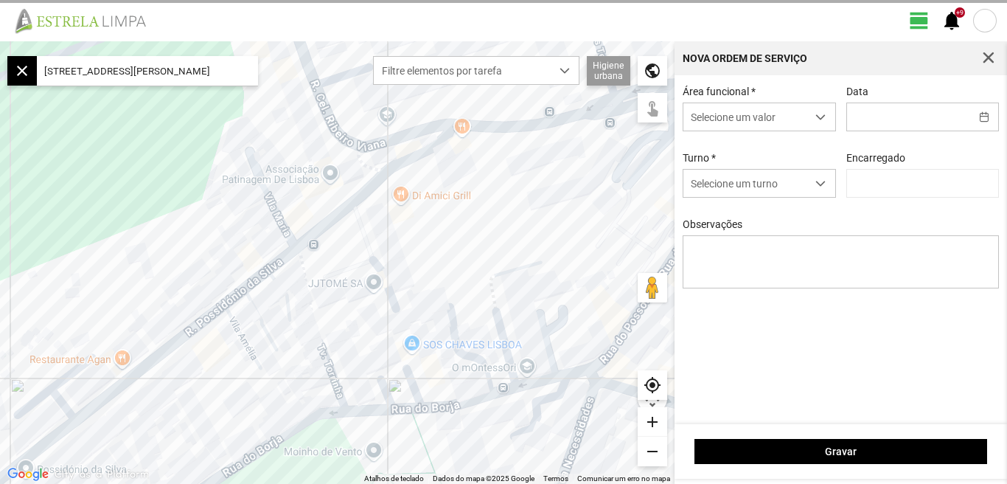
type input "[DATE]"
type textarea "[PERSON_NAME]. [PERSON_NAME]. [PERSON_NAME]: licença Umaro: não veio."
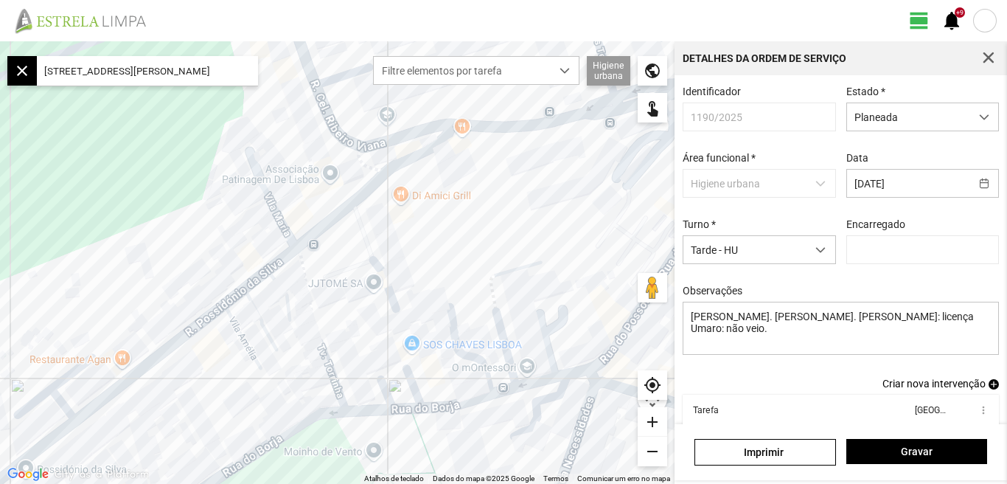
type input "[PERSON_NAME]"
click at [979, 113] on span "dropdown trigger" at bounding box center [984, 117] width 10 height 10
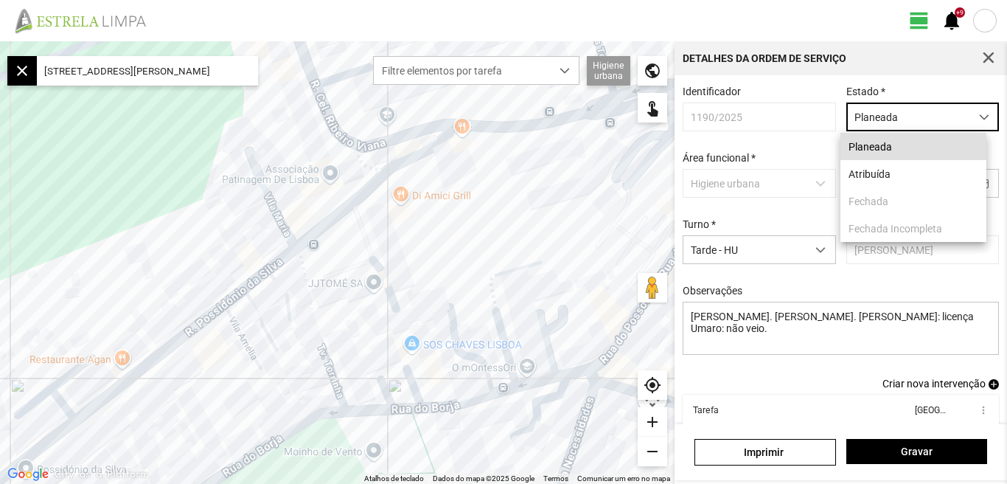
scroll to position [8, 66]
click at [897, 176] on li "Atribuída" at bounding box center [914, 173] width 146 height 27
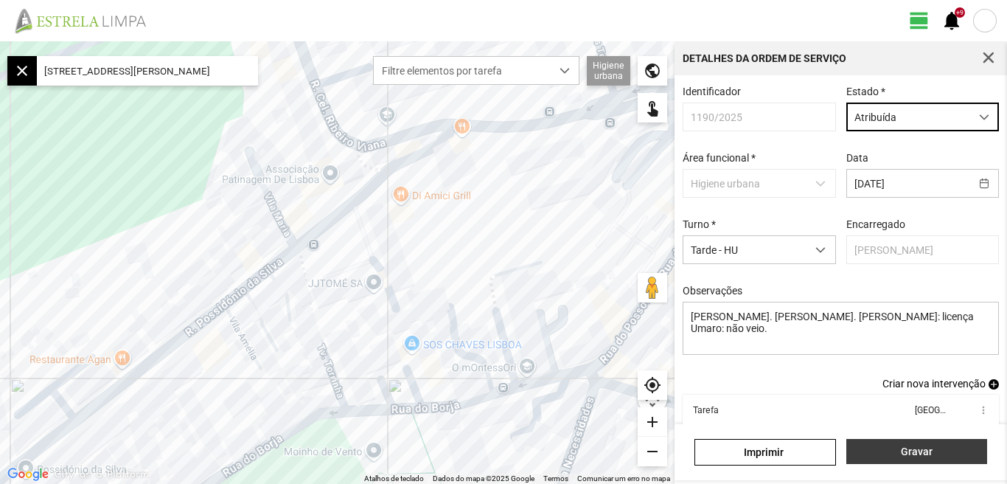
click at [914, 454] on span "Gravar" at bounding box center [916, 451] width 125 height 12
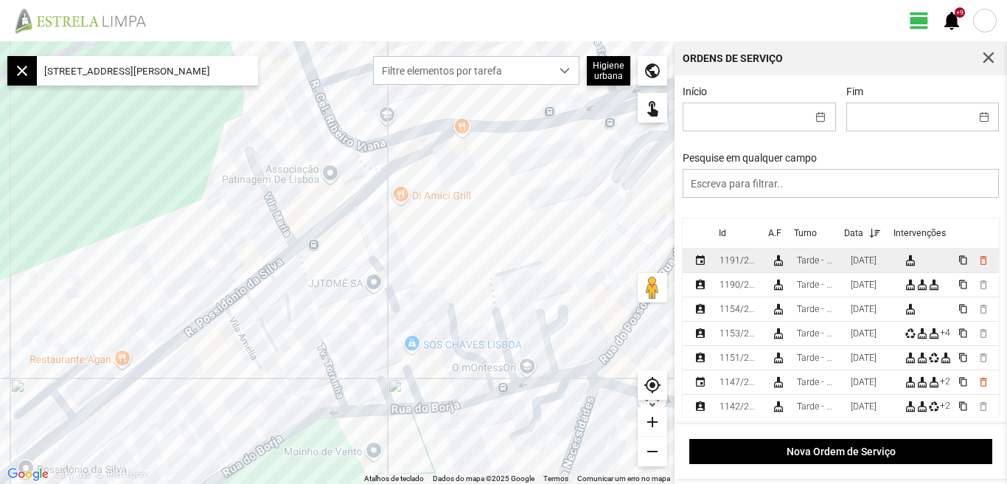
click at [869, 263] on div "[DATE]" at bounding box center [864, 260] width 26 height 10
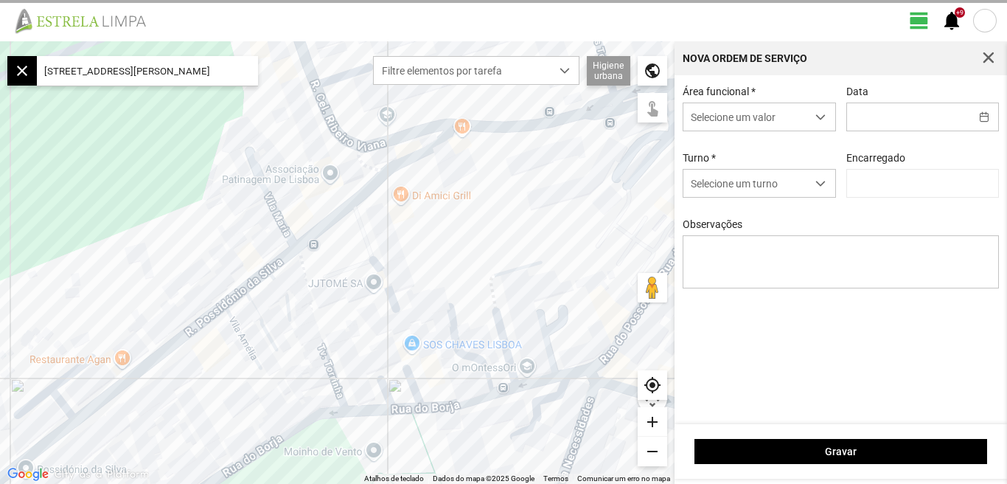
type input "[DATE]"
type input "[PERSON_NAME]"
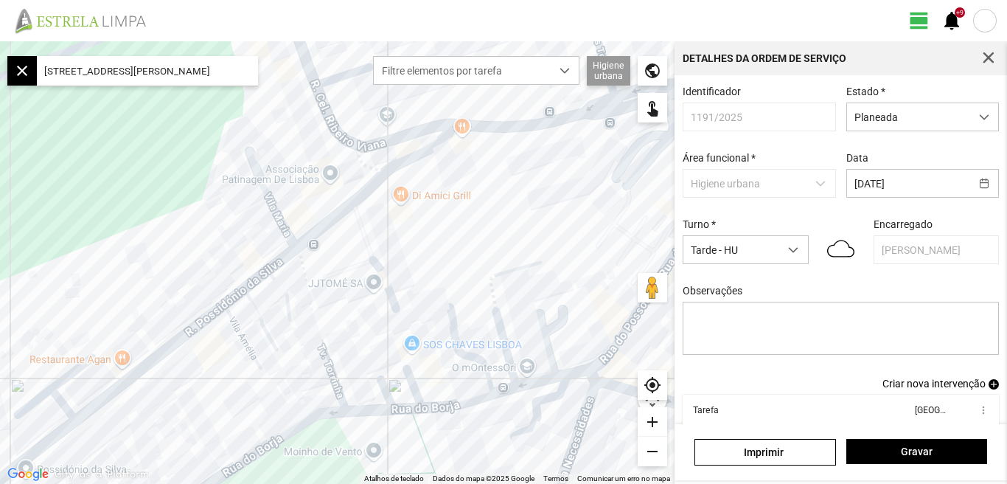
scroll to position [80, 0]
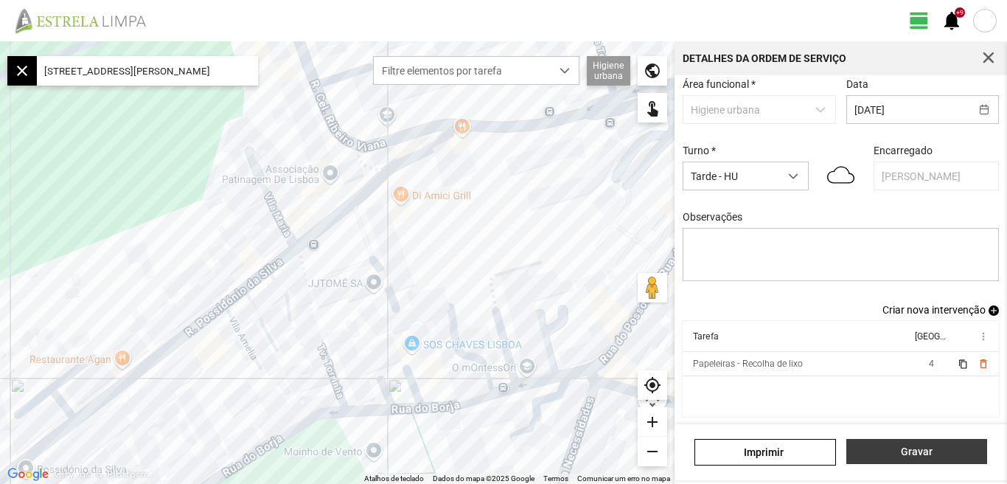
click at [908, 454] on span "Gravar" at bounding box center [916, 451] width 125 height 12
